Goal: Information Seeking & Learning: Learn about a topic

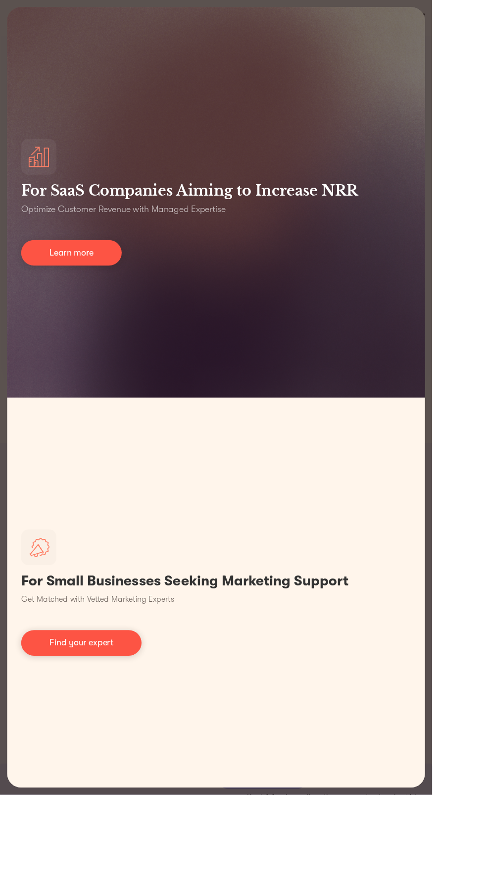
scroll to position [1596, 0]
click at [93, 298] on link "Learn more" at bounding box center [80, 283] width 113 height 29
